Goal: Task Accomplishment & Management: Use online tool/utility

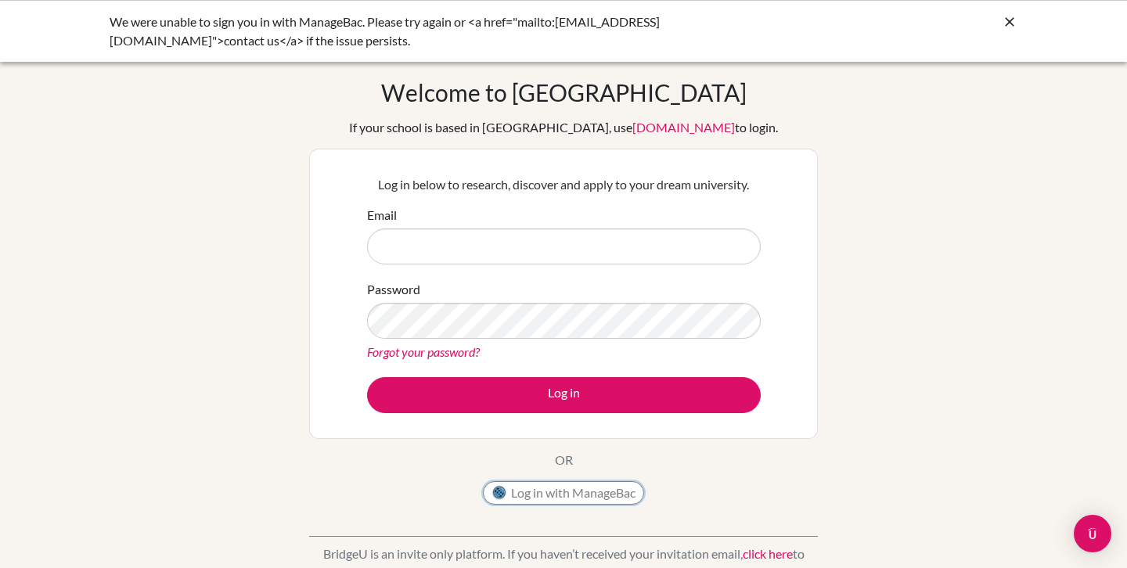
click at [569, 491] on button "Log in with ManageBac" at bounding box center [563, 493] width 161 height 23
